Goal: Task Accomplishment & Management: Complete application form

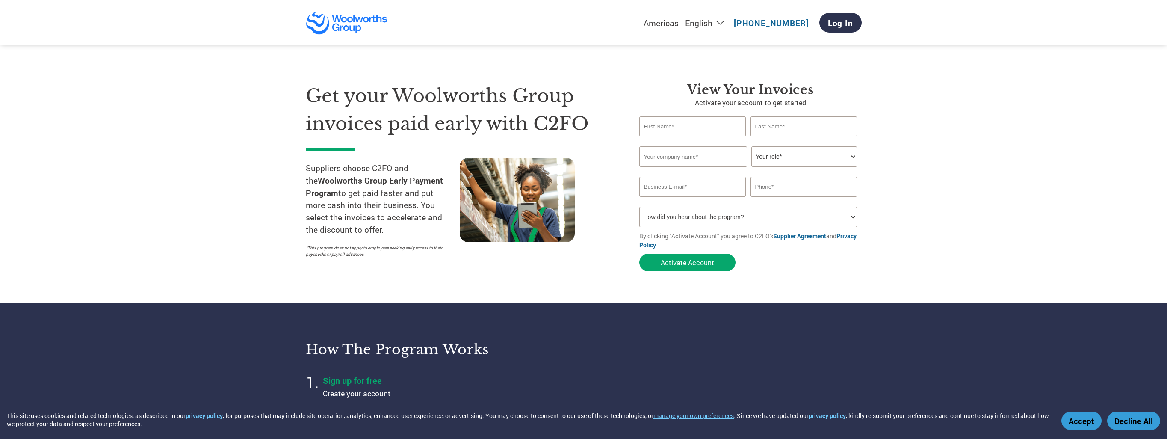
click at [705, 134] on input "text" at bounding box center [693, 126] width 107 height 20
type input "haod@vittoriacoffee.com"
type input "+61.2.9748.0299"
type input "Hao"
click at [785, 131] on input "D" at bounding box center [804, 126] width 107 height 20
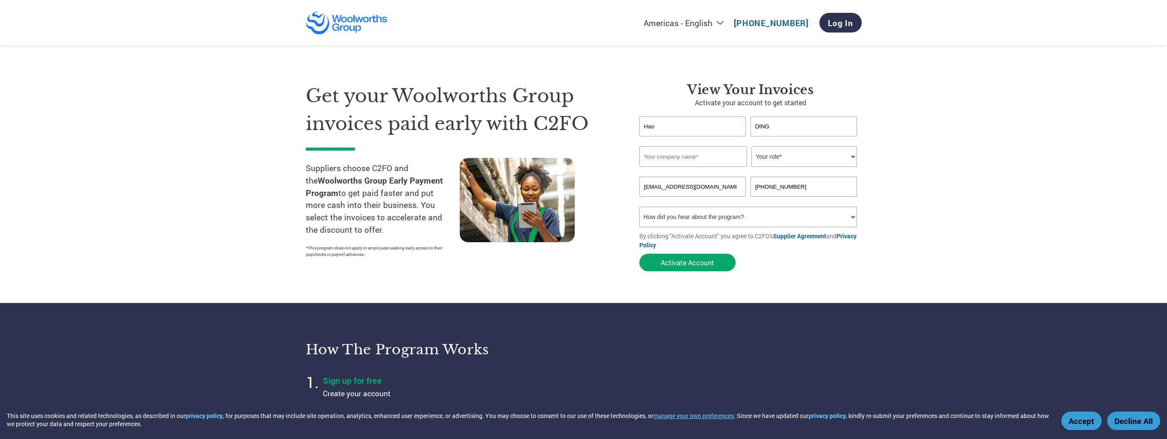
type input "DING"
click at [727, 155] on input "text" at bounding box center [694, 156] width 108 height 21
type input "VITTORIA COFFEE"
click at [845, 160] on select "Your role* CFO Controller Credit Manager Finance Director Treasurer CEO Preside…" at bounding box center [805, 156] width 106 height 21
click at [752, 146] on select "Your role* CFO Controller Credit Manager Finance Director Treasurer CEO Preside…" at bounding box center [805, 156] width 106 height 21
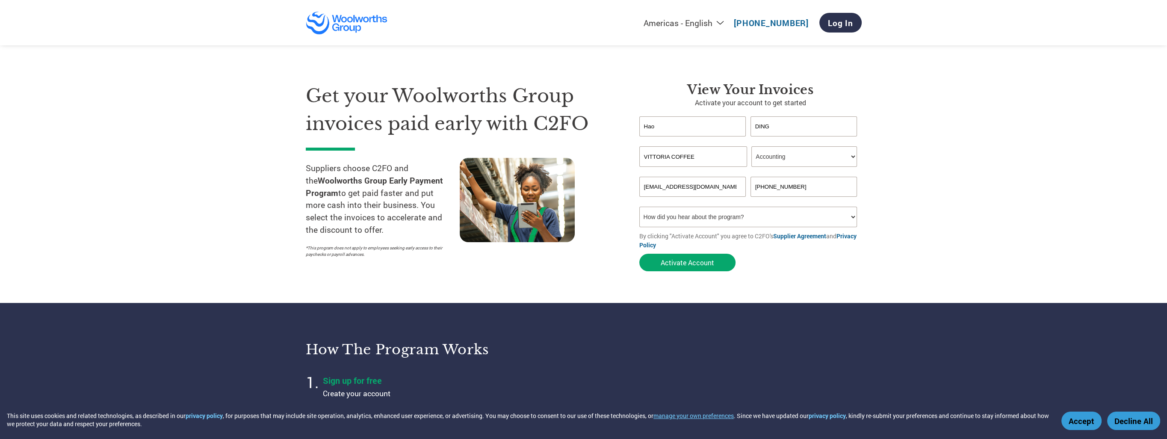
click at [853, 155] on select "Your role* CFO Controller Credit Manager Finance Director Treasurer CEO Preside…" at bounding box center [805, 156] width 106 height 21
select select "ACCOUNTS_RECEIVABLE"
click at [752, 146] on select "Your role* CFO Controller Credit Manager Finance Director Treasurer CEO Preside…" at bounding box center [805, 156] width 106 height 21
click at [825, 189] on input "+61.2.9748.0299" at bounding box center [804, 187] width 107 height 20
click at [831, 183] on input "+61.2.9748.0299" at bounding box center [804, 187] width 107 height 20
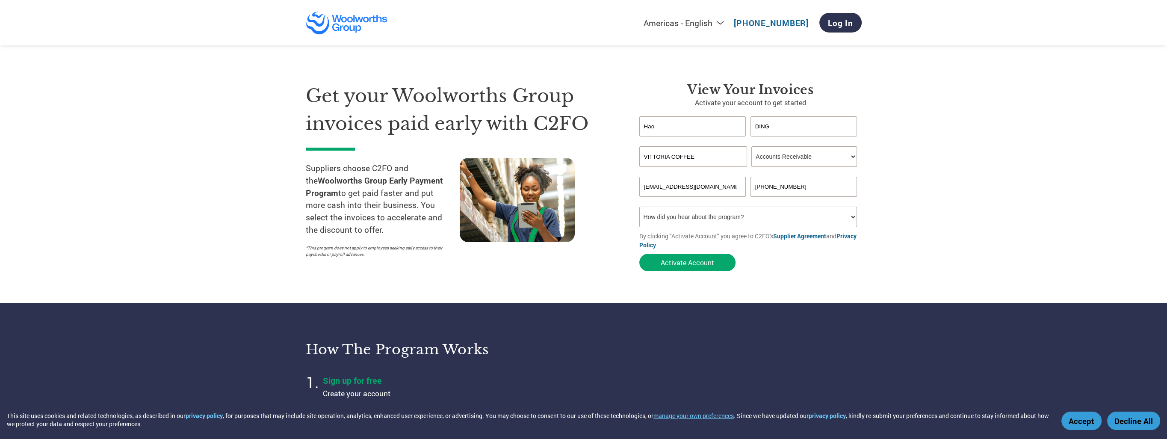
type input "+610297480299"
click at [992, 191] on section "Get your Woolworths Group invoices paid early with C2FO Suppliers choose C2FO a…" at bounding box center [583, 168] width 1167 height 269
click at [792, 211] on select "How did you hear about the program? Received a letter Email Social Media Online…" at bounding box center [749, 217] width 218 height 21
select select "Email"
click at [640, 207] on select "How did you hear about the program? Received a letter Email Social Media Online…" at bounding box center [749, 217] width 218 height 21
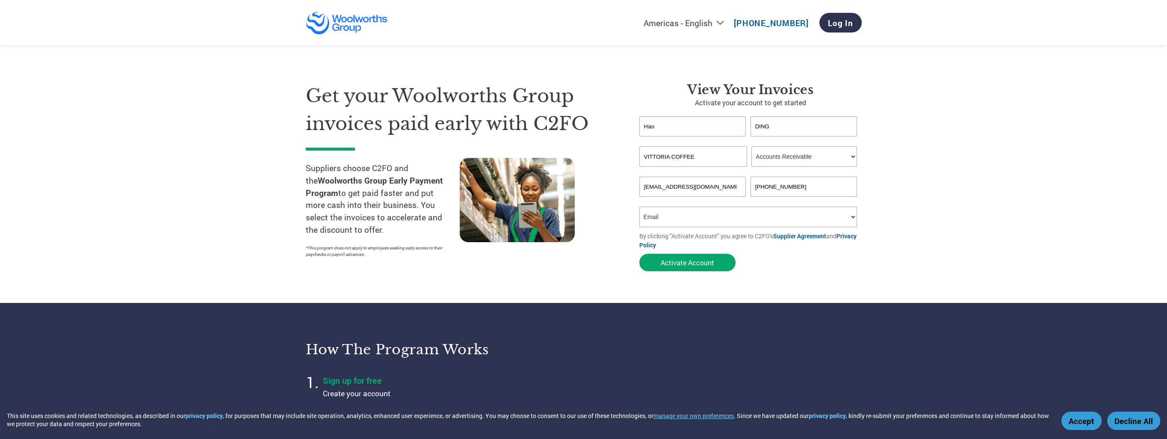
click at [891, 258] on section "Get your Woolworths Group invoices paid early with C2FO Suppliers choose C2FO a…" at bounding box center [583, 168] width 1167 height 269
click at [710, 262] on button "Activate Account" at bounding box center [688, 263] width 96 height 18
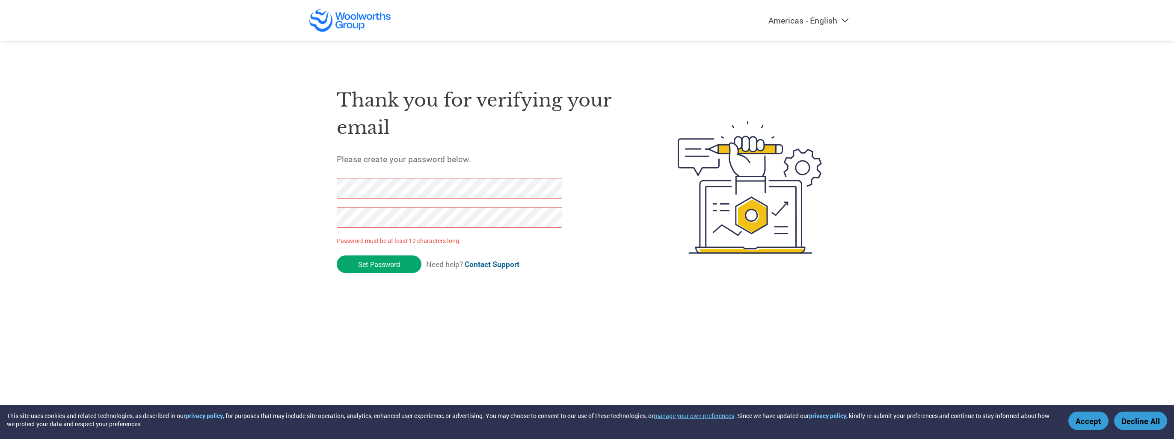
click at [598, 220] on div "Thank you for verifying your email Please create your password below. Password …" at bounding box center [487, 187] width 300 height 227
click at [620, 251] on div "Thank you for verifying your email Please create your password below. Password …" at bounding box center [487, 187] width 300 height 227
click at [579, 245] on div "Thank you for verifying your email Please create your password below. Password …" at bounding box center [487, 187] width 300 height 227
click at [623, 308] on html "This site uses cookies and related technologies, as described in our privacy po…" at bounding box center [587, 170] width 1174 height 340
click at [309, 214] on div "Thank you for verifying your email Please create your password below. Password …" at bounding box center [587, 187] width 556 height 227
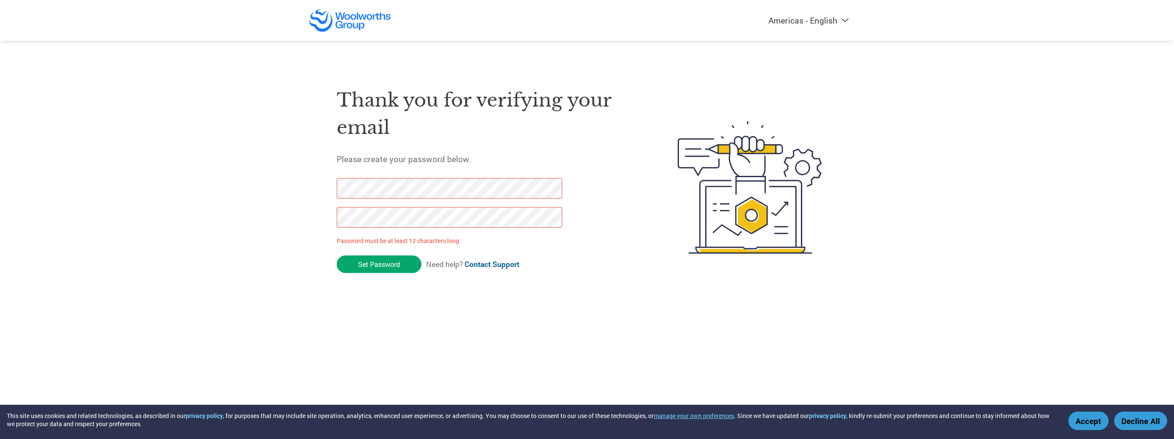
click at [592, 220] on div "Thank you for verifying your email Please create your password below. Password …" at bounding box center [487, 187] width 300 height 227
click at [590, 252] on div "Thank you for verifying your email Please create your password below. Password …" at bounding box center [487, 187] width 300 height 227
click at [566, 258] on form "Password must be at least 12 characters long Set Password Need help? Contact Su…" at bounding box center [457, 227] width 240 height 99
click at [600, 231] on div "Thank you for verifying your email Please create your password below. Password …" at bounding box center [487, 187] width 300 height 227
click at [373, 269] on input "Set Password" at bounding box center [379, 264] width 85 height 18
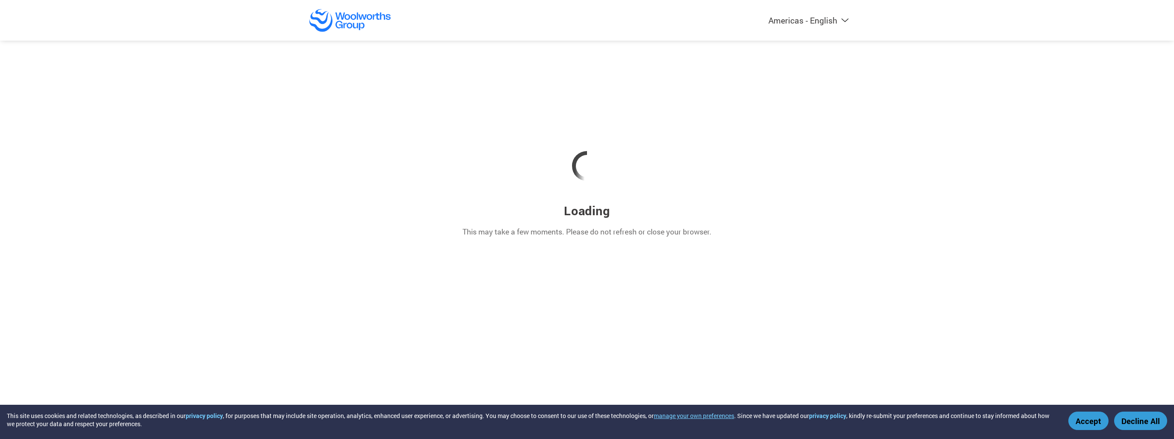
click at [1144, 57] on div "Americas - English Américas - Español Américas - Português Amériques - Français…" at bounding box center [587, 153] width 1174 height 306
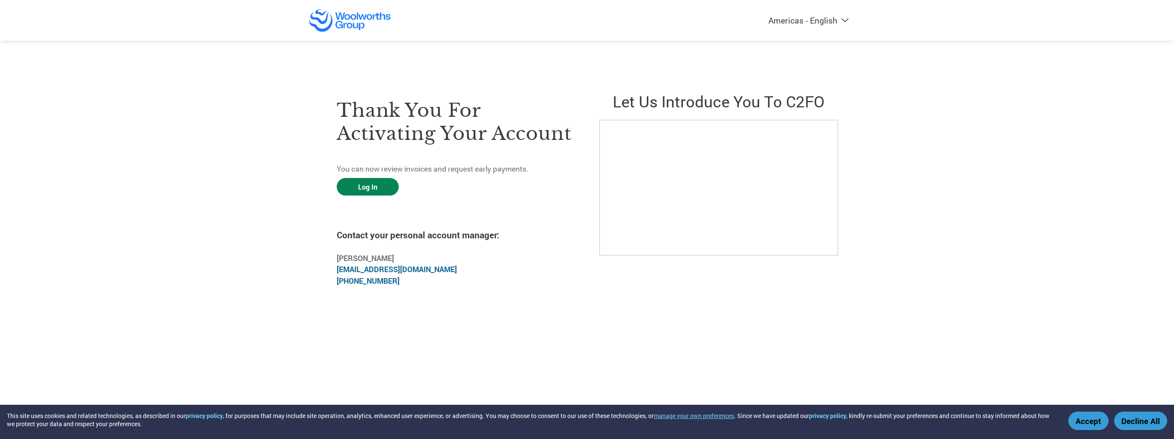
click at [378, 184] on link "Log In" at bounding box center [368, 187] width 62 height 18
